Goal: Navigation & Orientation: Find specific page/section

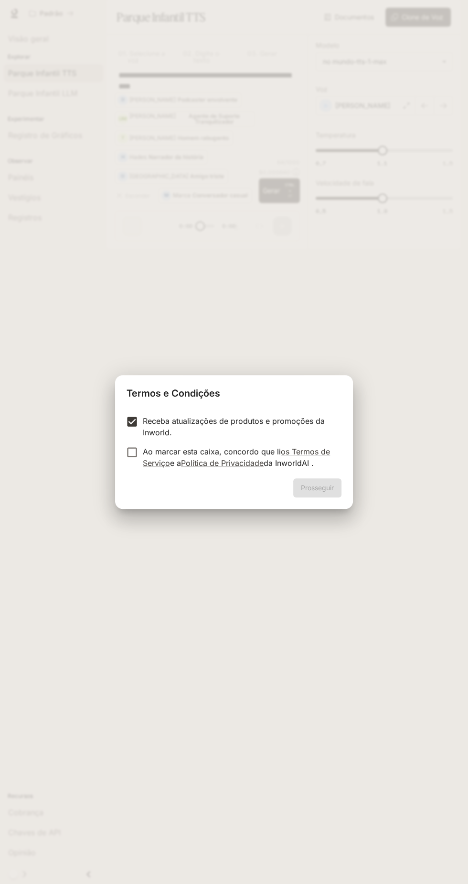
click at [318, 489] on div "Prosseguir" at bounding box center [234, 493] width 238 height 31
click at [328, 484] on font "Prosseguir" at bounding box center [317, 487] width 33 height 8
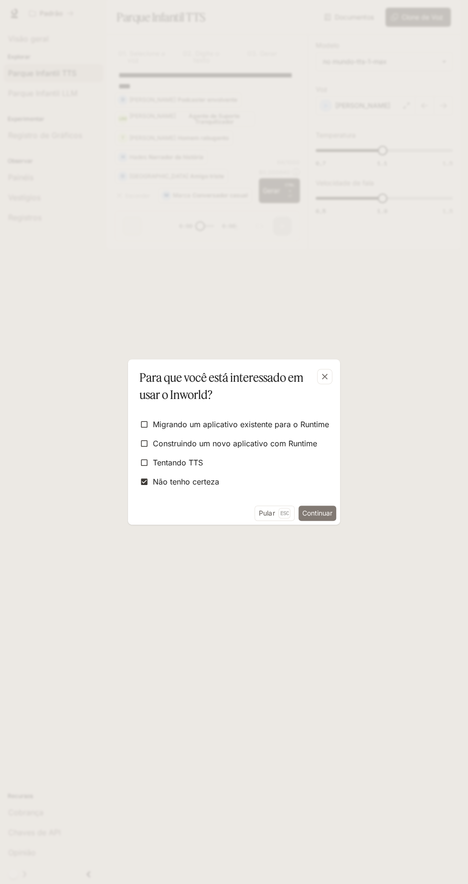
click at [325, 508] on font "Continuar" at bounding box center [317, 513] width 30 height 12
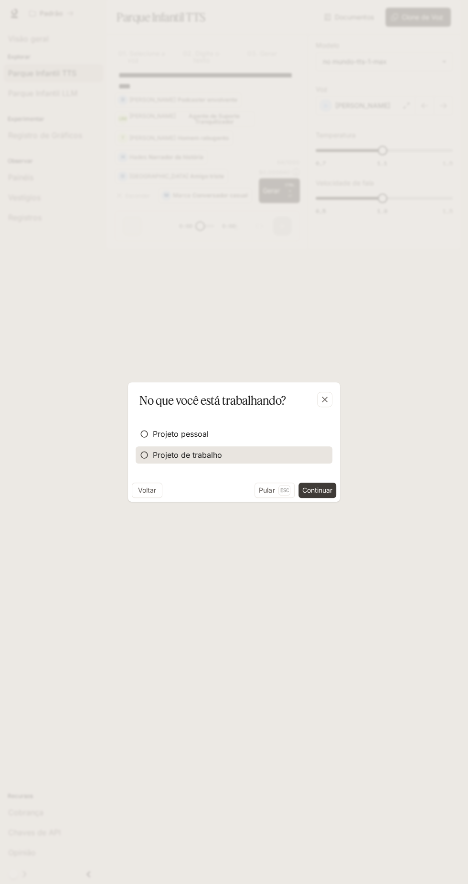
click at [172, 459] on font "Projeto de trabalho" at bounding box center [187, 455] width 69 height 10
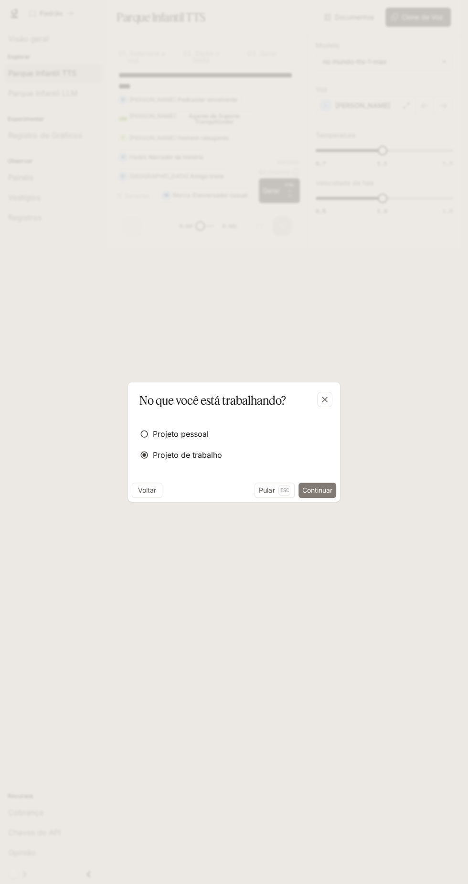
click at [314, 491] on font "Continuar" at bounding box center [317, 490] width 30 height 8
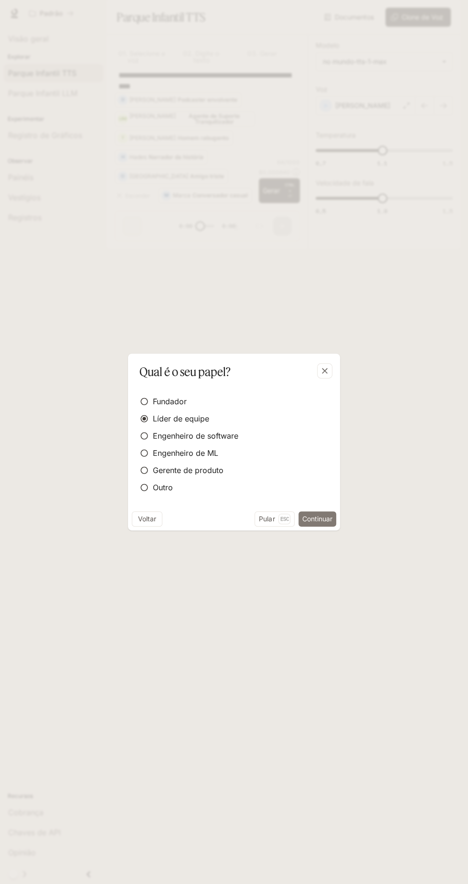
click at [322, 515] on font "Continuar" at bounding box center [317, 518] width 30 height 8
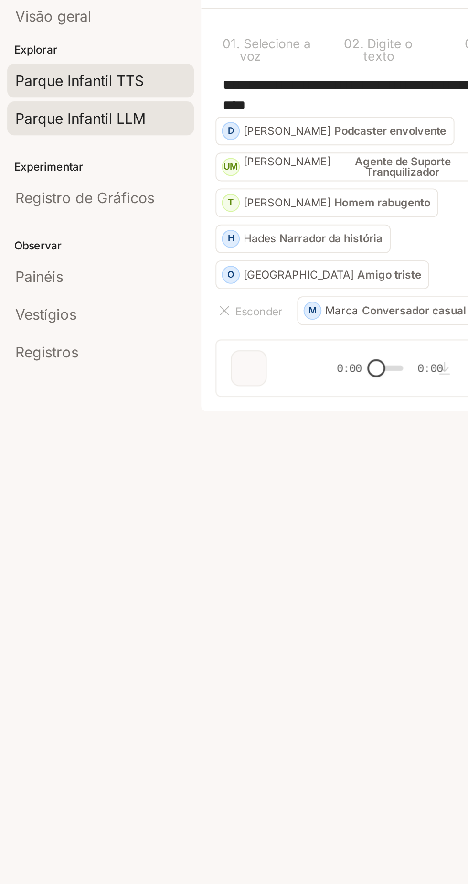
click at [74, 85] on link "Parque Infantil LLM" at bounding box center [53, 93] width 99 height 18
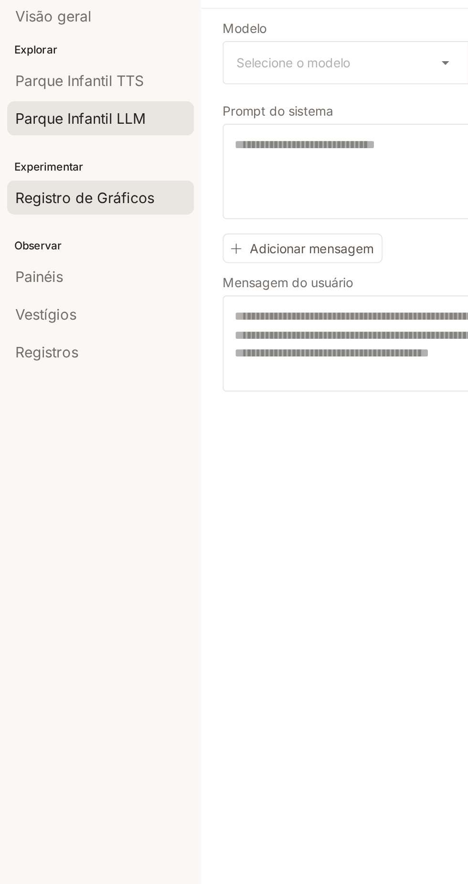
click at [70, 131] on font "Registro de Gráficos" at bounding box center [45, 135] width 74 height 10
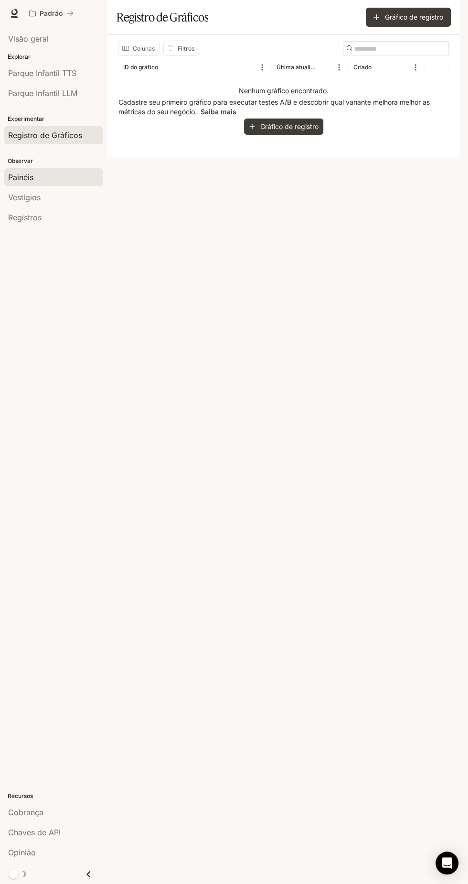
click at [34, 175] on div "Painéis" at bounding box center [53, 176] width 91 height 11
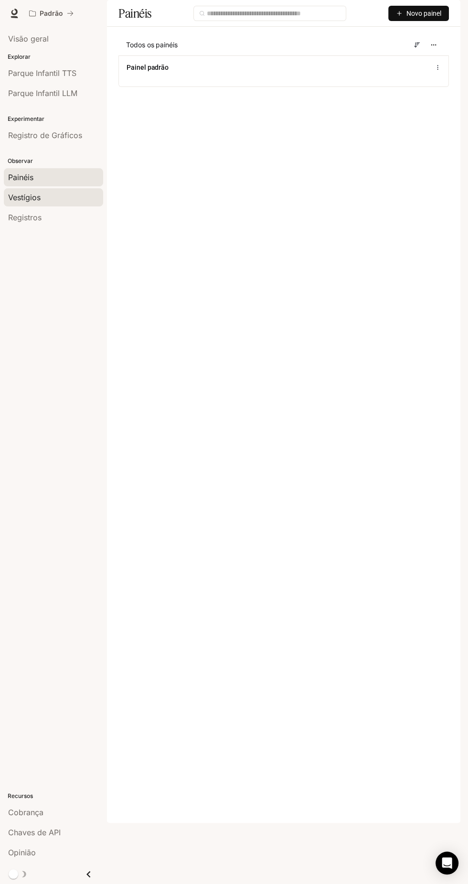
click at [30, 198] on font "Vestígios" at bounding box center [24, 197] width 32 height 10
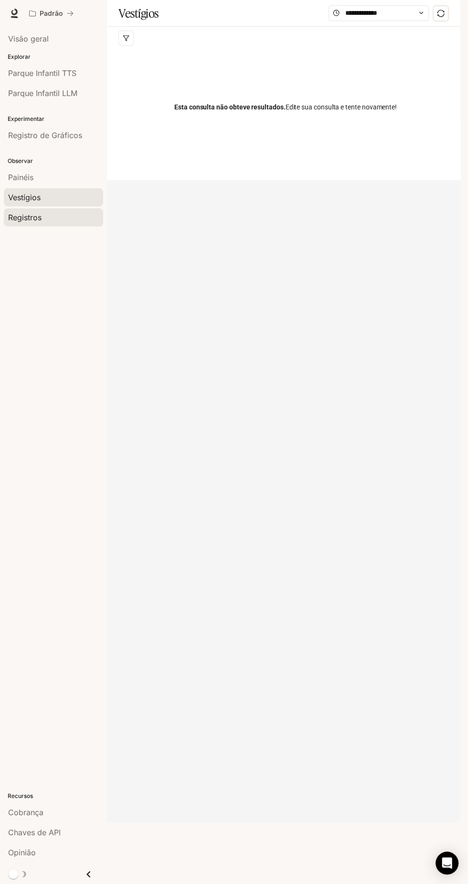
click at [22, 215] on font "Registros" at bounding box center [24, 218] width 33 height 10
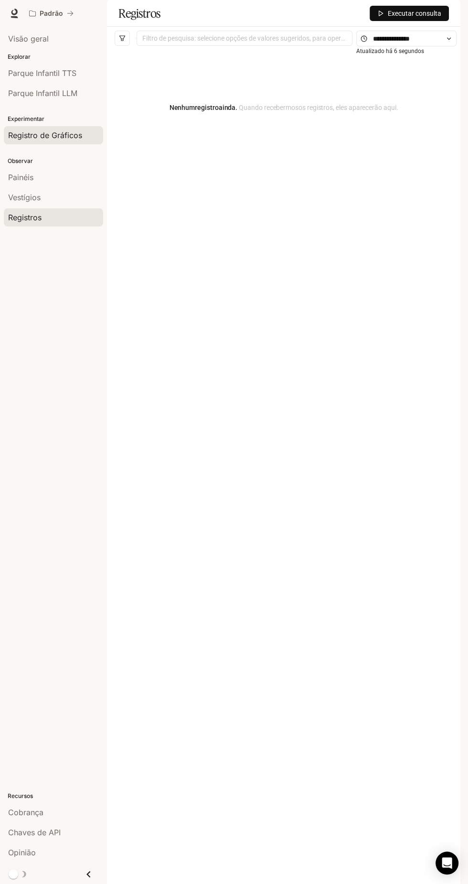
click at [31, 131] on font "Registro de Gráficos" at bounding box center [45, 135] width 74 height 10
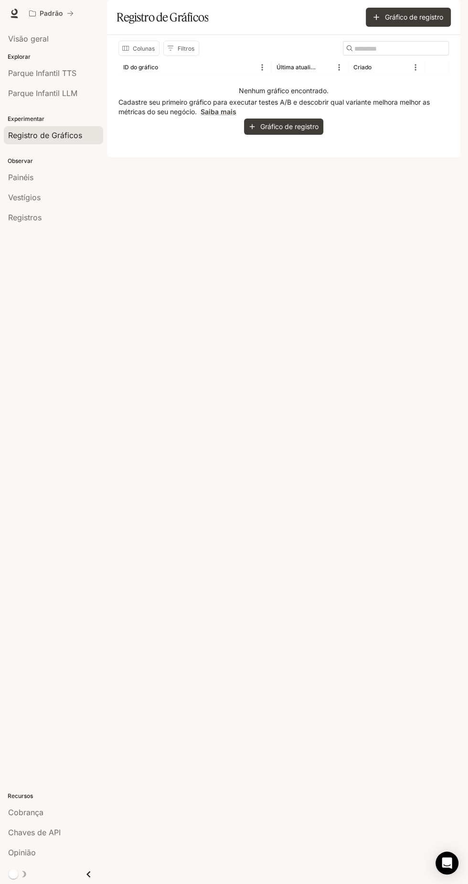
click at [32, 126] on link "Registro de Gráficos" at bounding box center [53, 135] width 99 height 18
click at [32, 92] on font "Parque Infantil LLM" at bounding box center [42, 93] width 69 height 10
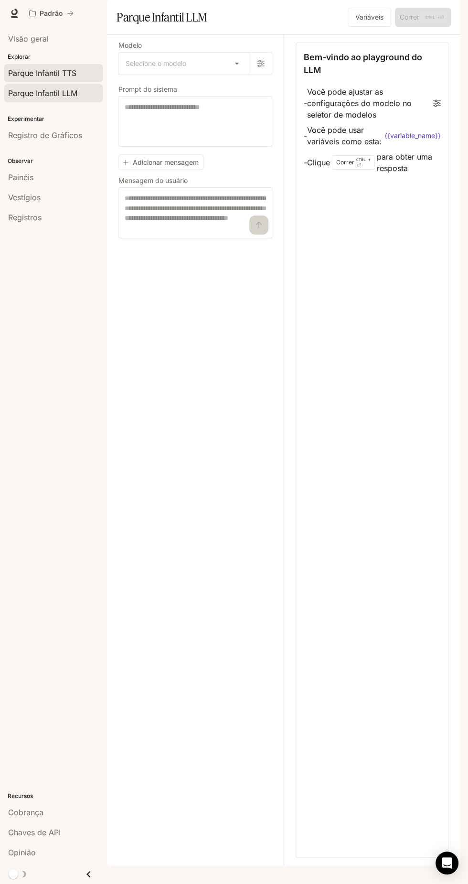
click at [34, 75] on font "Parque Infantil TTS" at bounding box center [42, 73] width 68 height 10
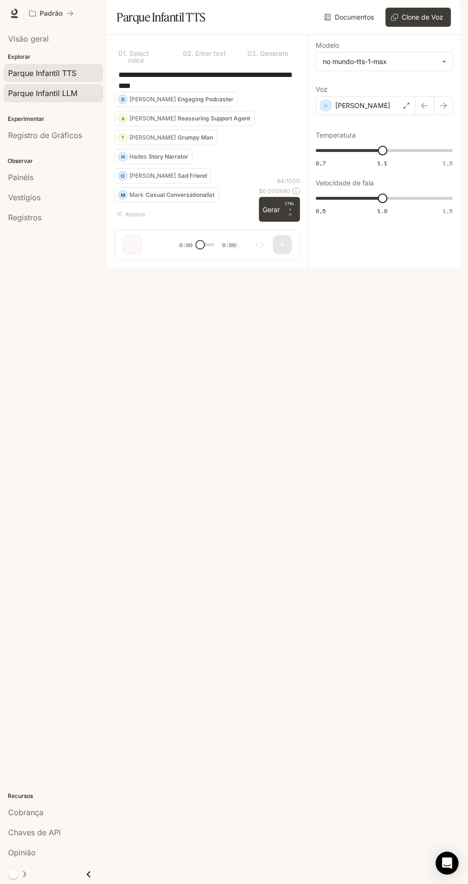
click at [33, 93] on font "Parque Infantil LLM" at bounding box center [42, 93] width 69 height 10
